Goal: Navigation & Orientation: Find specific page/section

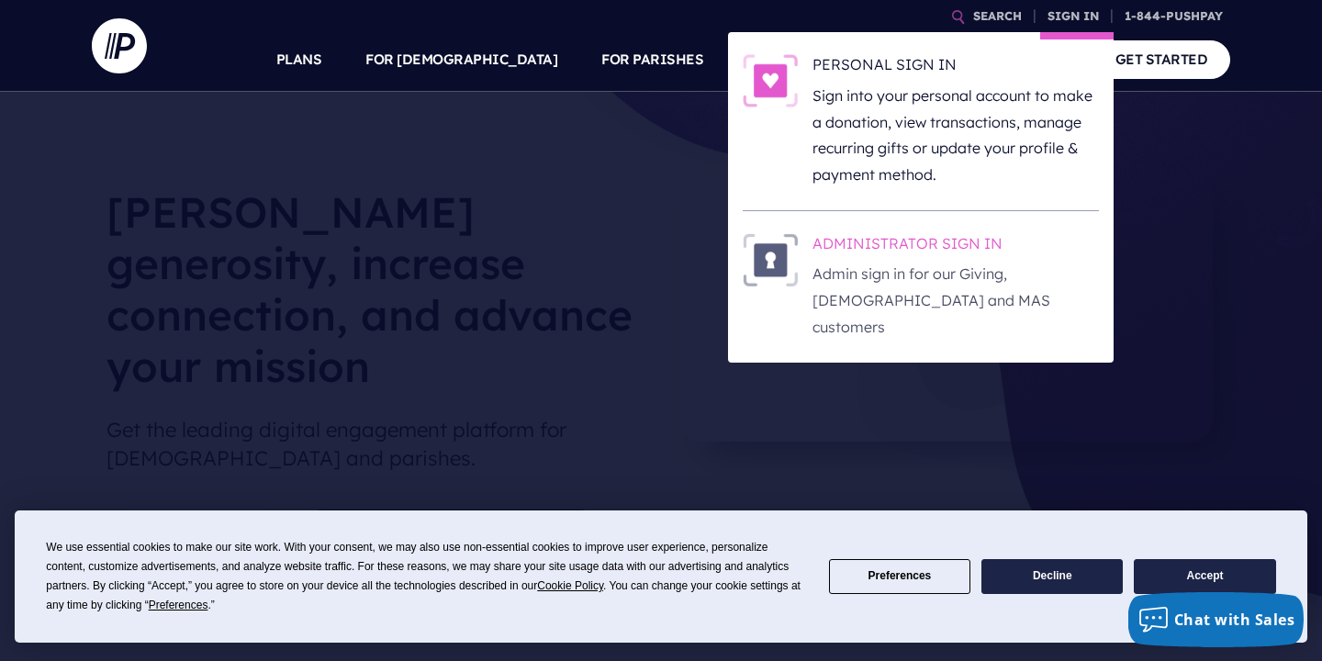
click at [801, 264] on div "ADMINISTRATOR SIGN IN Admin sign in for our Giving, ChurchStaq and MAS customers" at bounding box center [948, 286] width 301 height 107
click at [901, 236] on h6 "ADMINISTRATOR SIGN IN" at bounding box center [956, 247] width 286 height 28
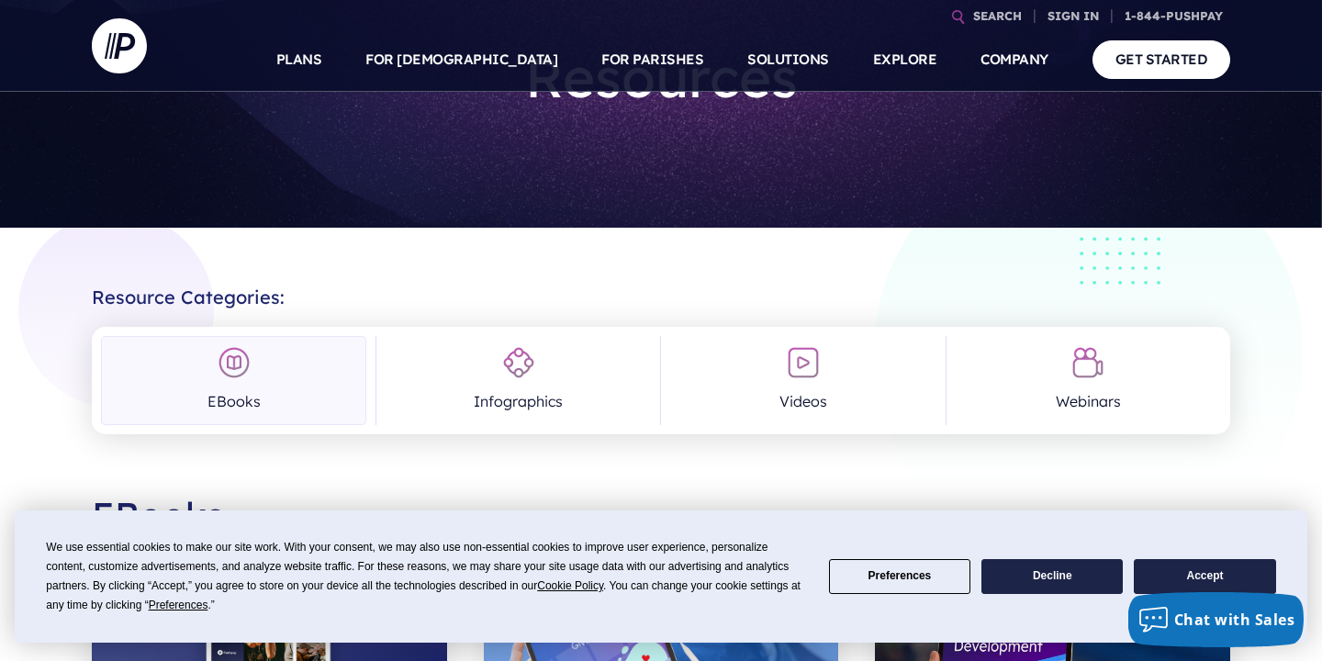
scroll to position [145, 0]
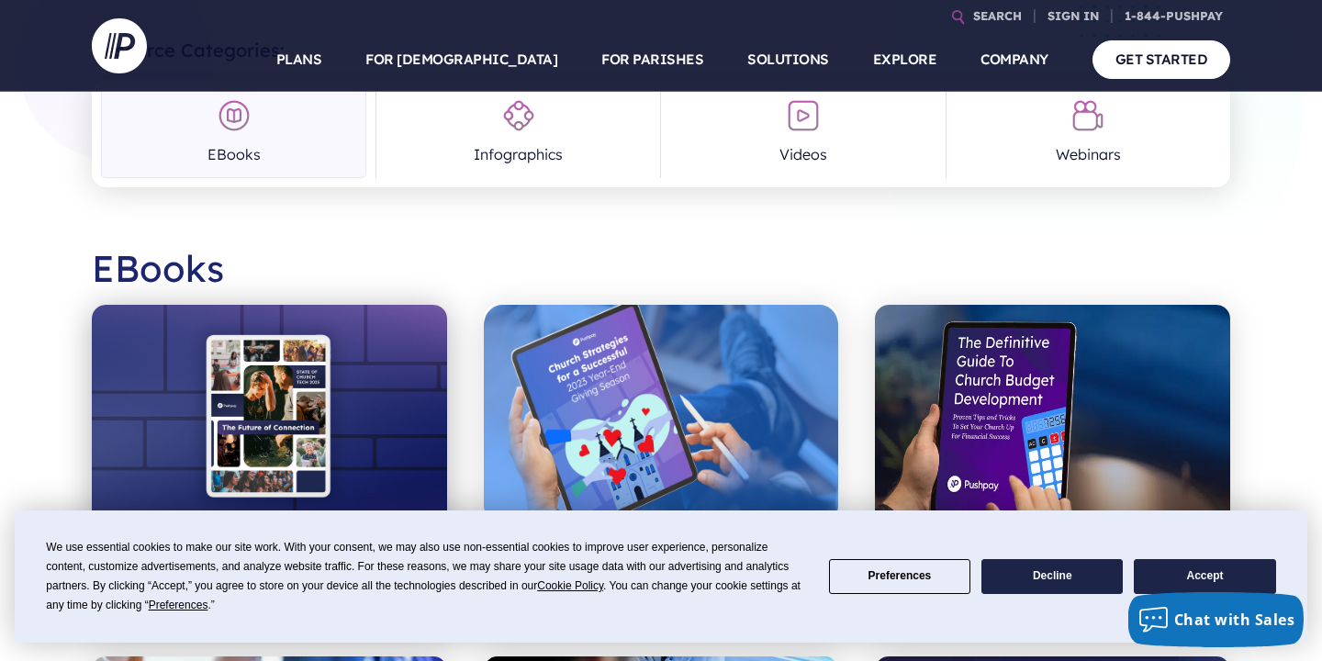
scroll to position [486, 0]
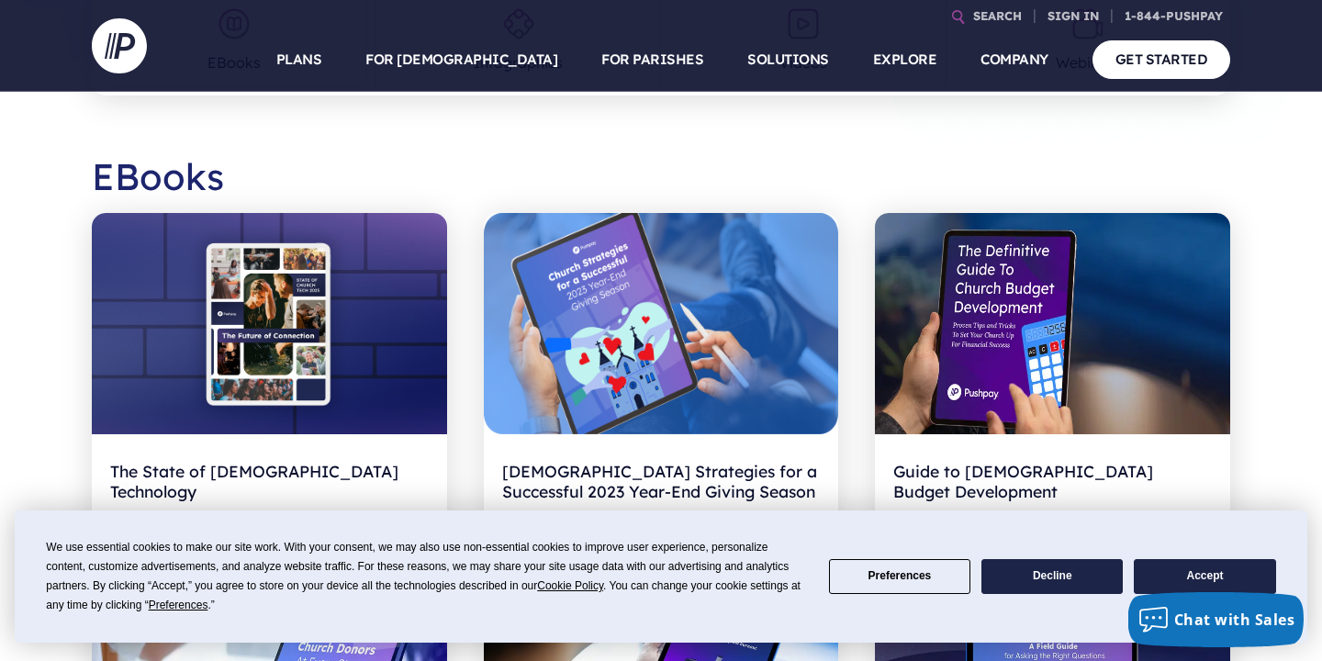
click at [1200, 565] on button "Accept" at bounding box center [1204, 577] width 141 height 36
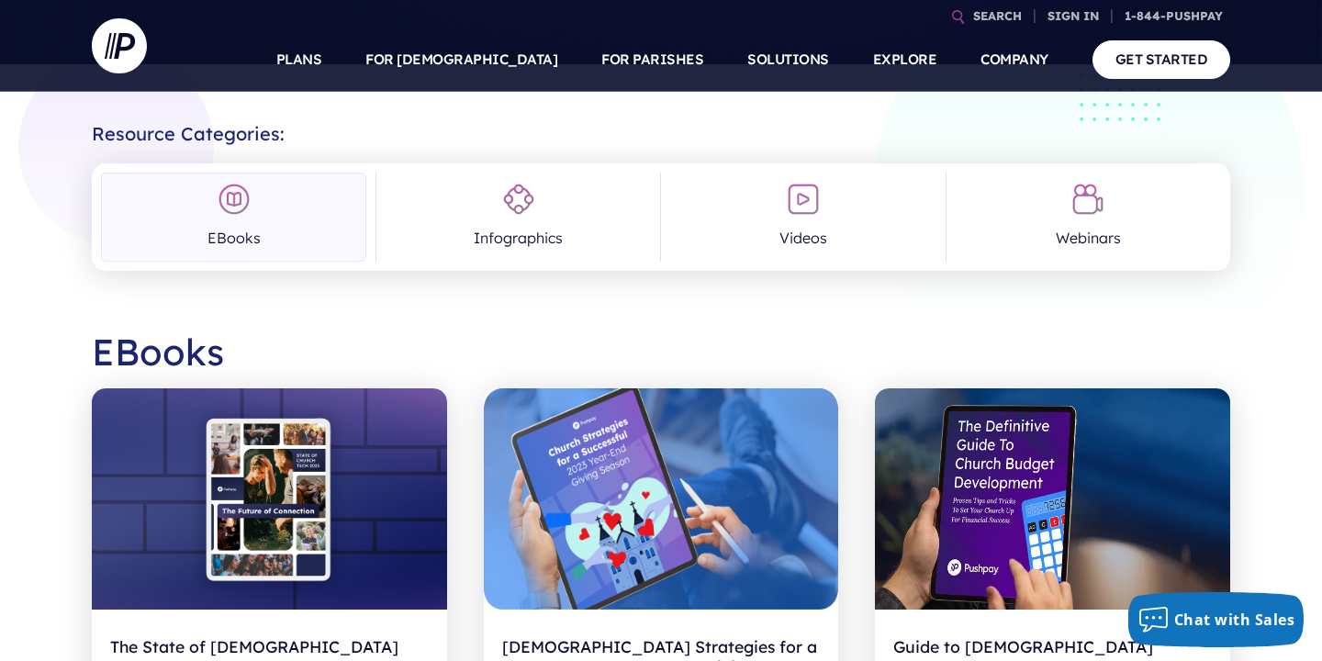
scroll to position [322, 0]
